Goal: Navigation & Orientation: Find specific page/section

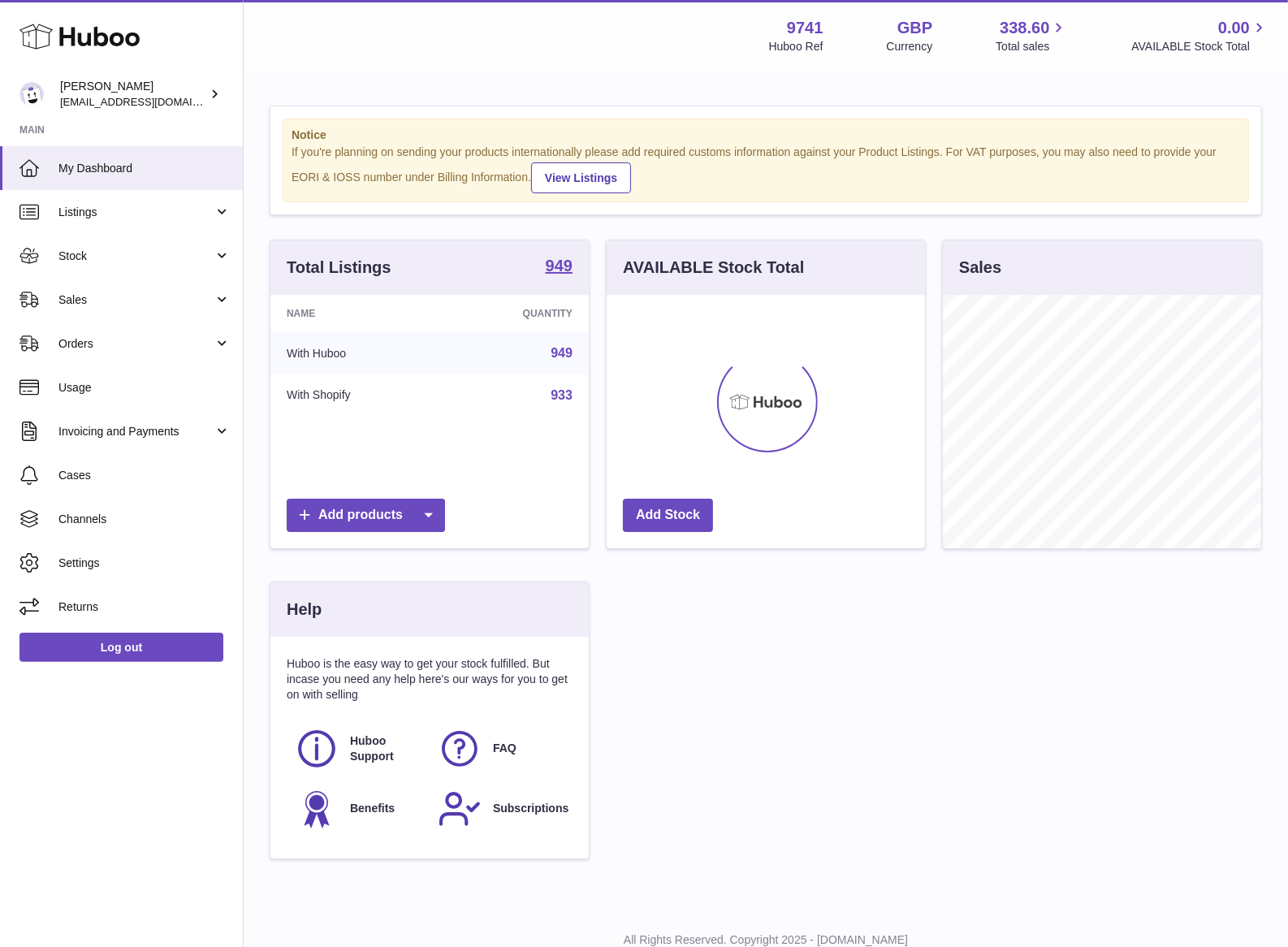
scroll to position [253, 318]
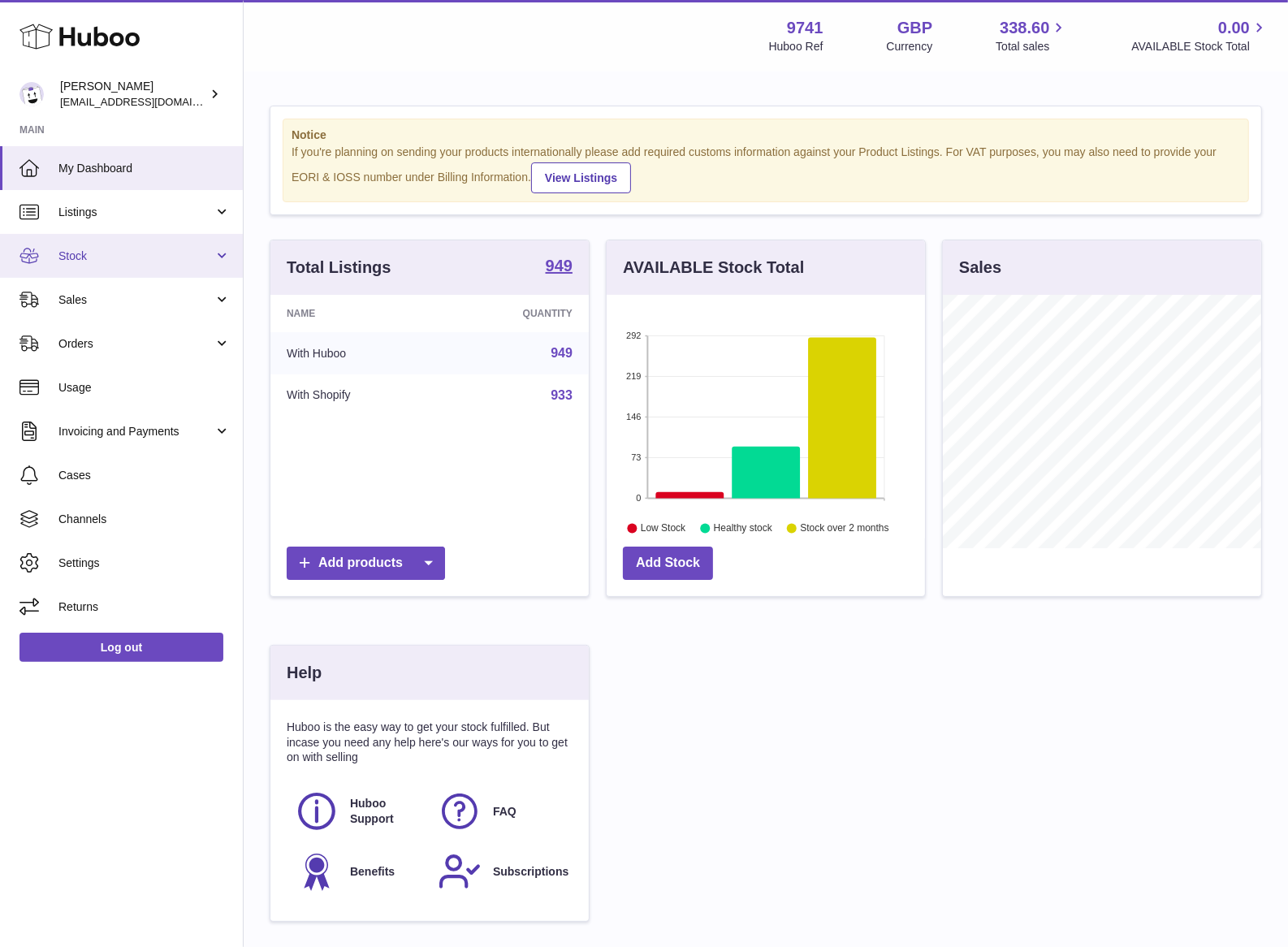
click at [95, 264] on link "Stock" at bounding box center [121, 256] width 243 height 44
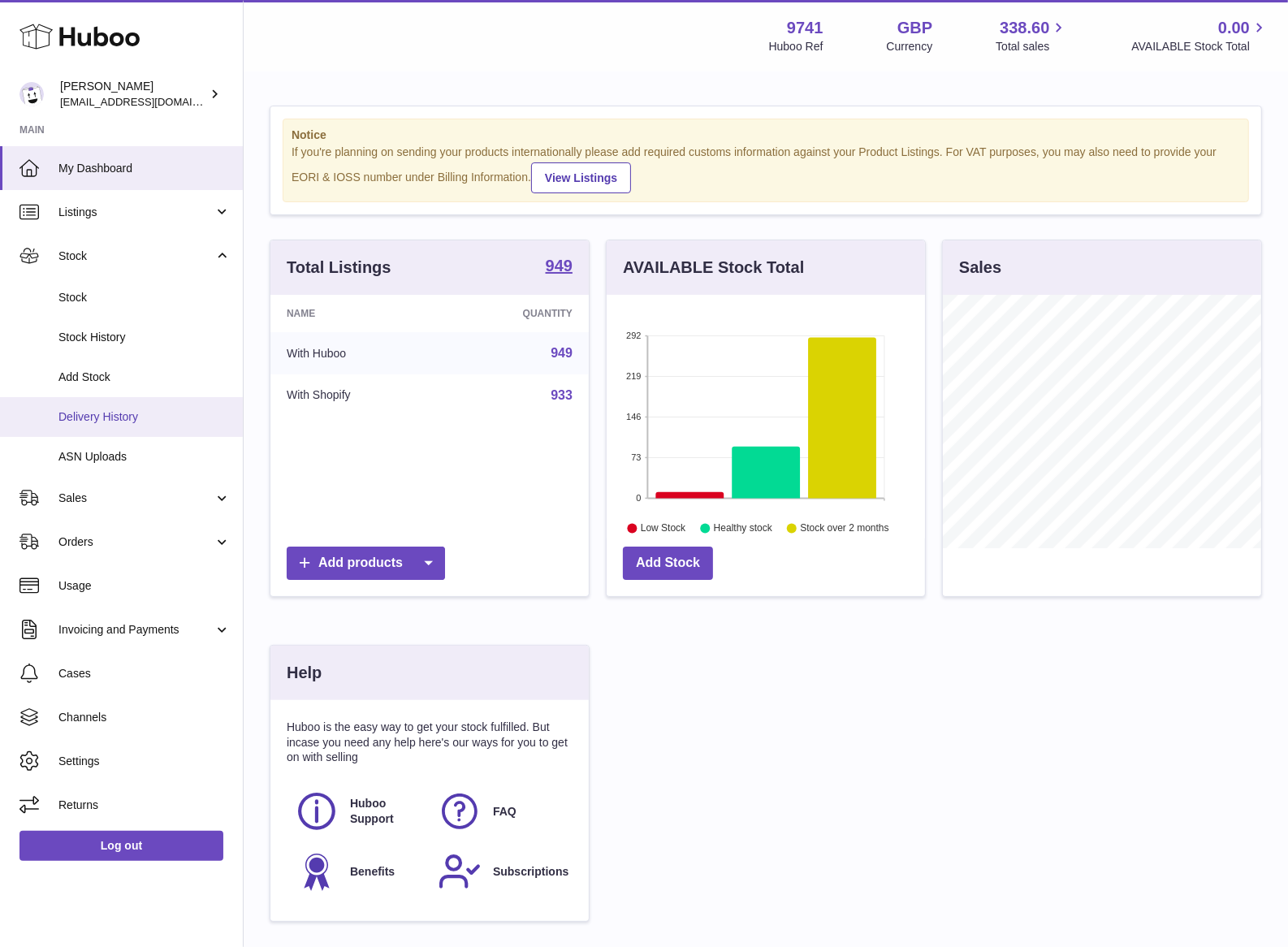
click at [134, 419] on span "Delivery History" at bounding box center [144, 417] width 173 height 15
click at [134, 413] on span "Delivery History" at bounding box center [144, 417] width 173 height 15
